Goal: Find contact information: Find contact information

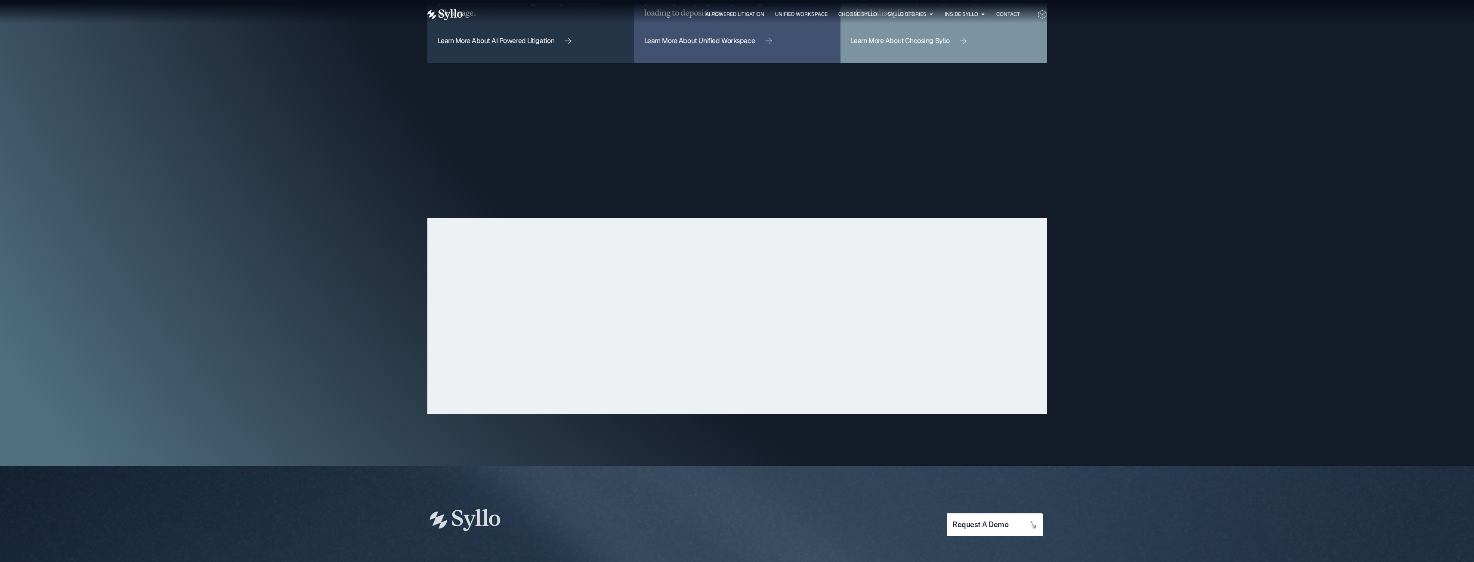
scroll to position [2698, 0]
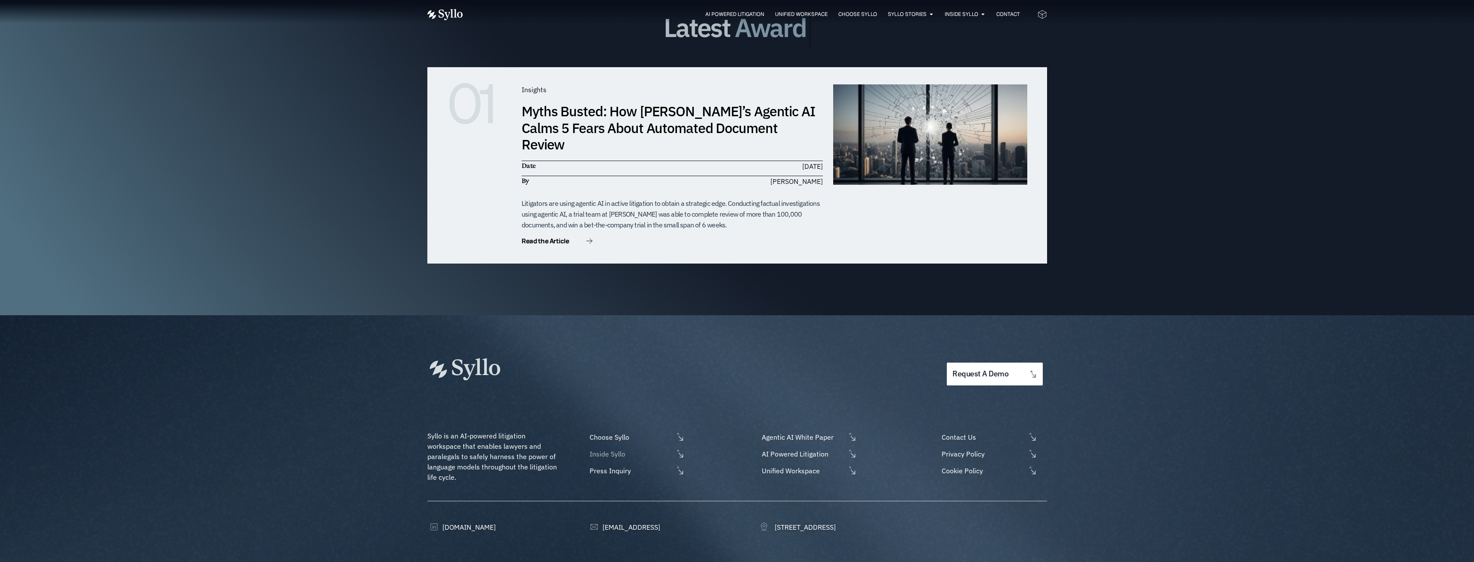
click at [605, 448] on span "Inside Syllo" at bounding box center [630, 453] width 86 height 10
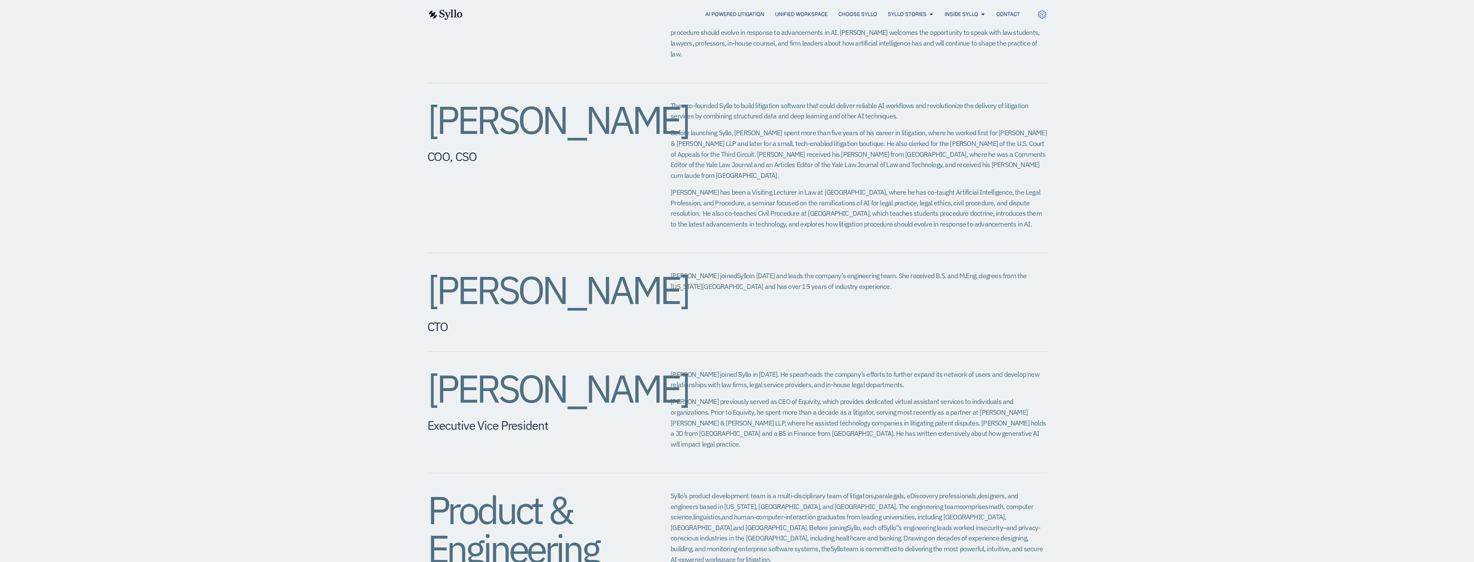
scroll to position [901, 0]
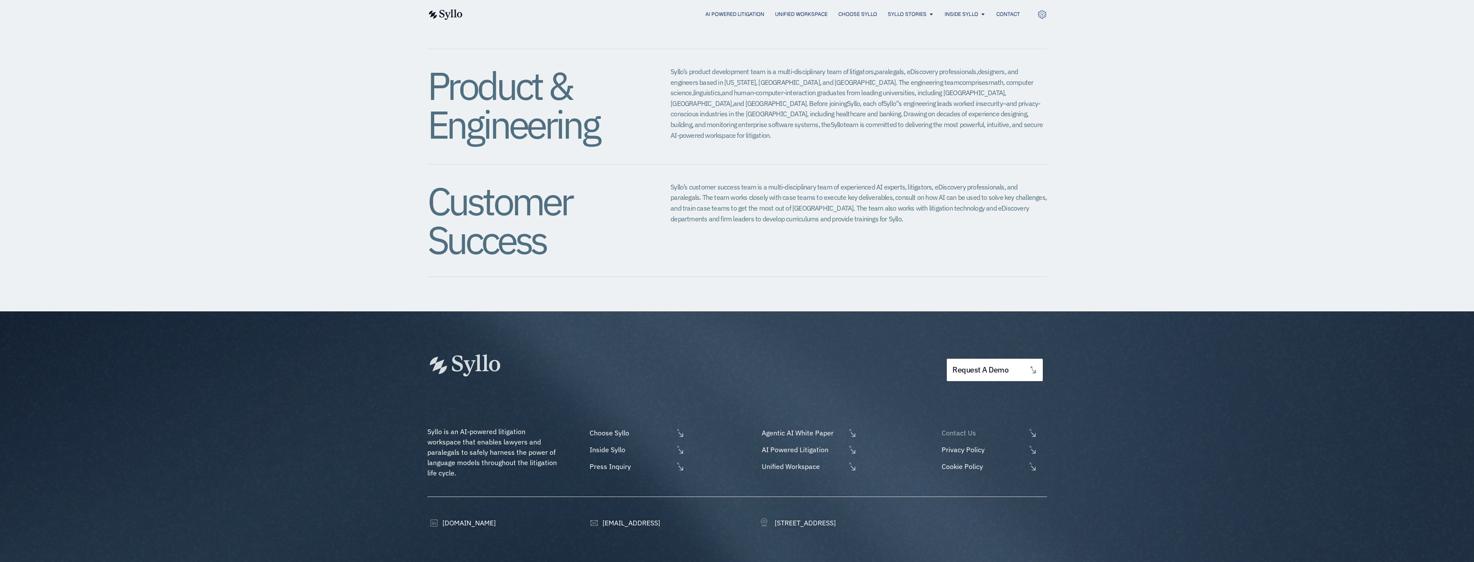
click at [959, 427] on span "Contact Us" at bounding box center [982, 432] width 86 height 10
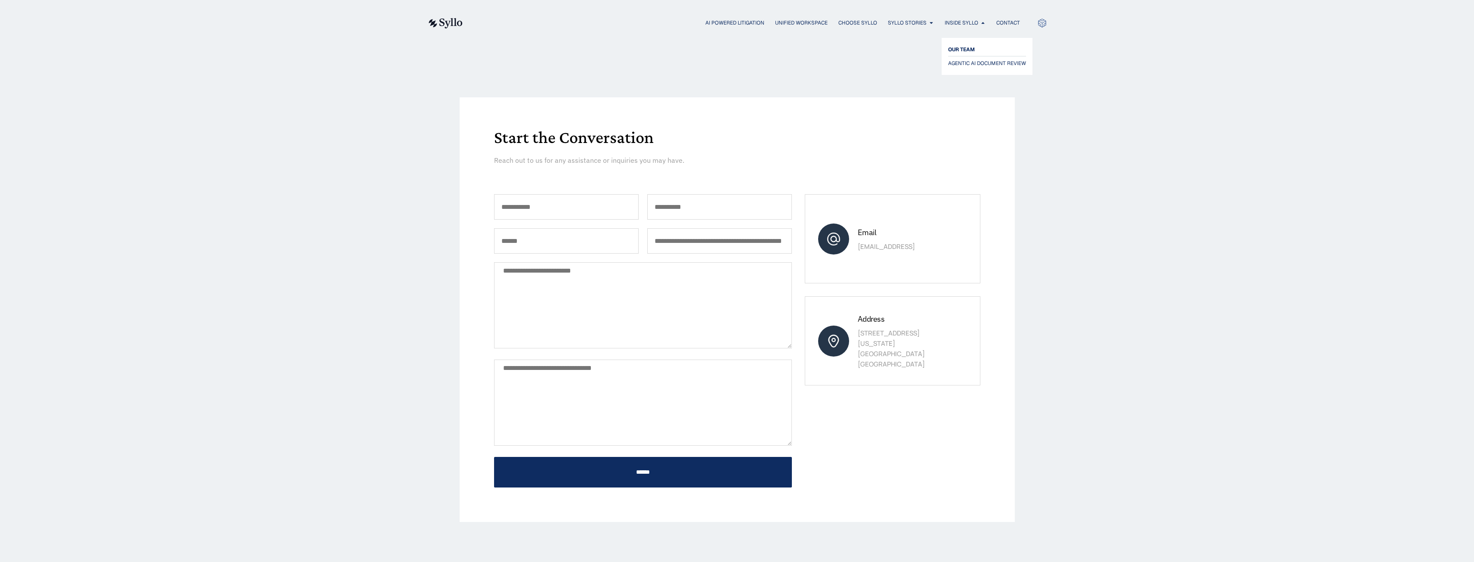
click at [969, 50] on span "OUR TEAM" at bounding box center [961, 49] width 27 height 10
